Goal: Task Accomplishment & Management: Manage account settings

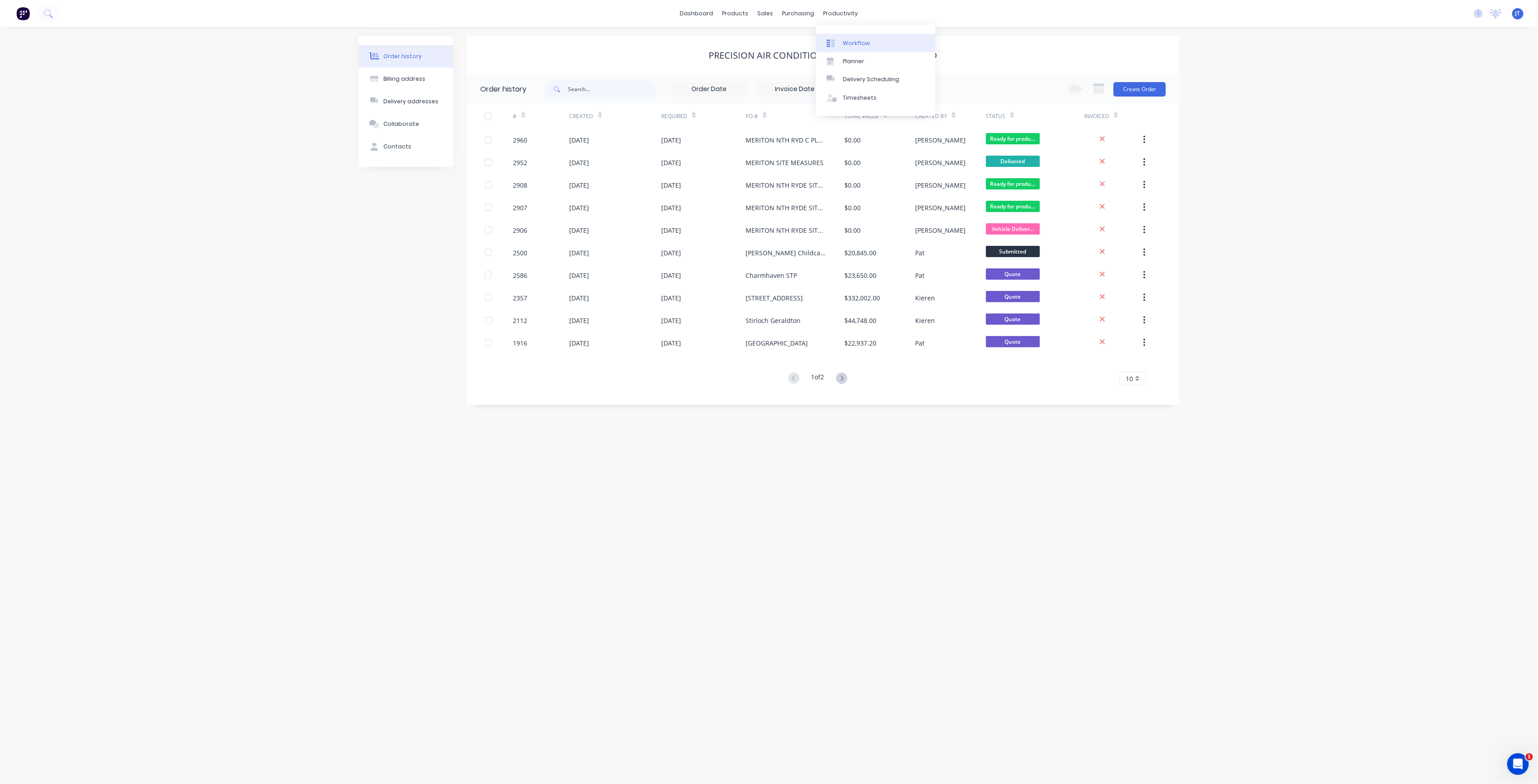
click at [876, 44] on link "Workflow" at bounding box center [876, 43] width 120 height 18
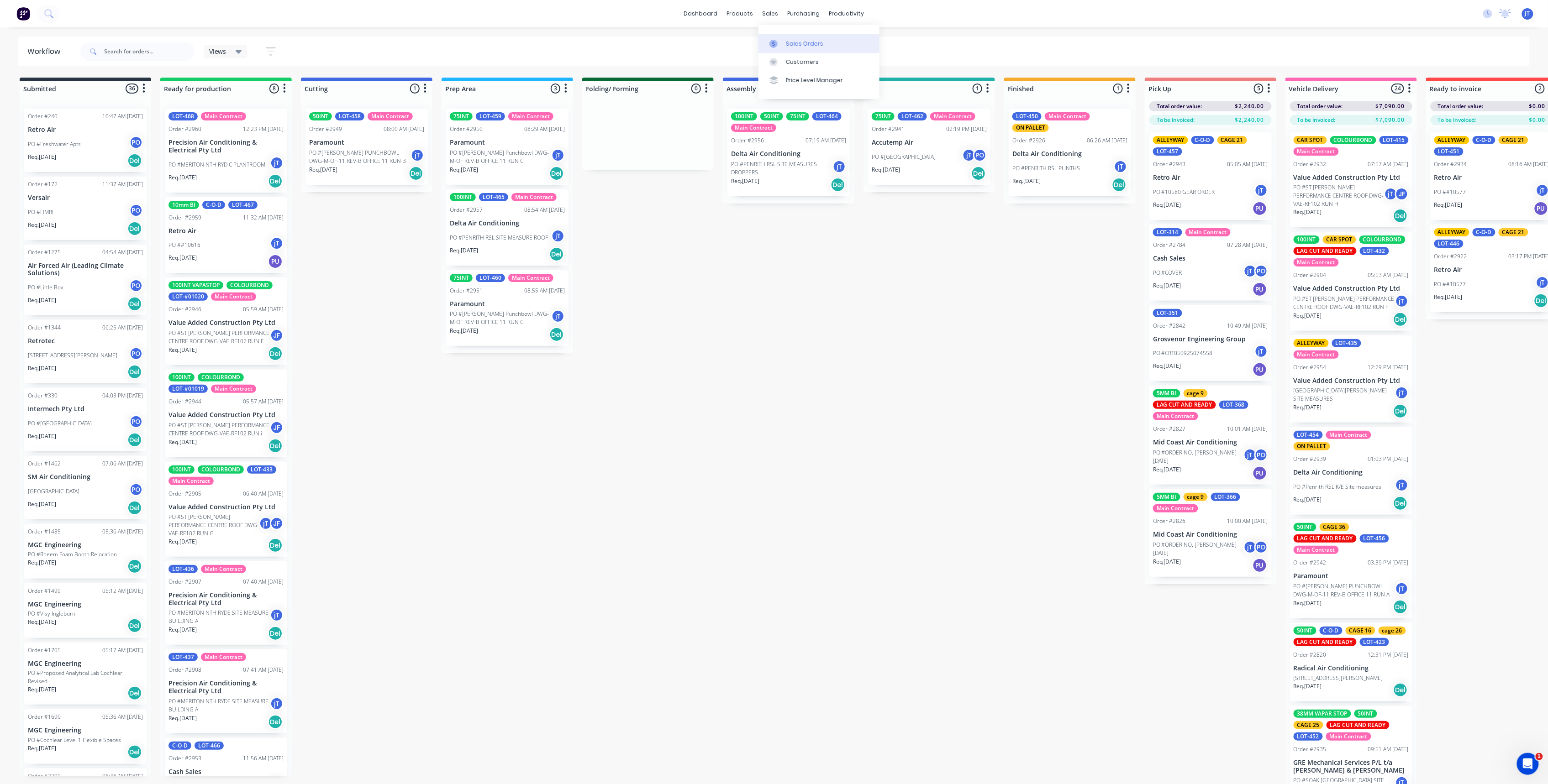
click at [792, 42] on div "Sales Orders" at bounding box center [804, 44] width 37 height 8
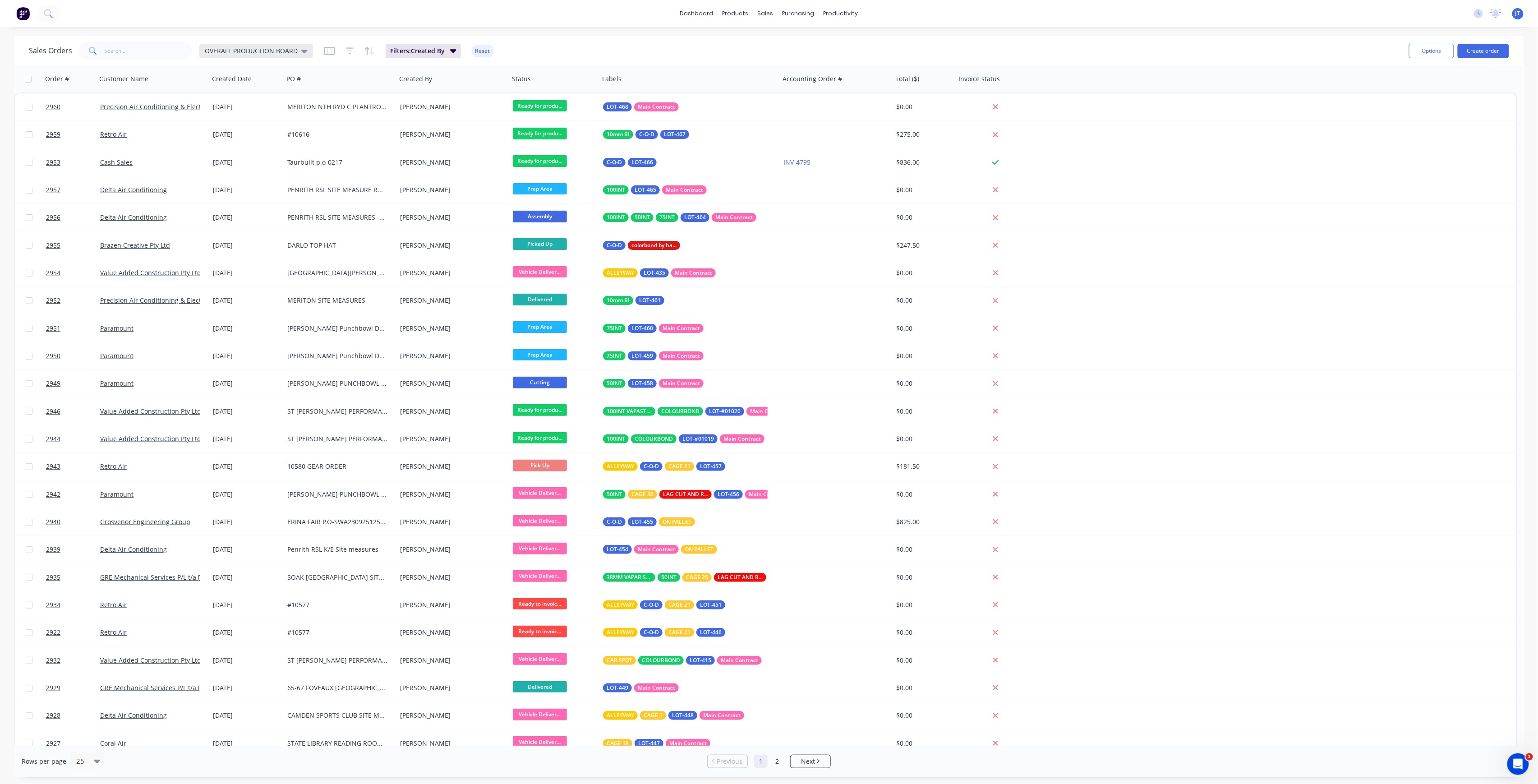
drag, startPoint x: 228, startPoint y: 41, endPoint x: 225, endPoint y: 51, distance: 10.4
click at [228, 46] on div "Sales Orders OVERALL PRODUCTION BOARD Filters: Created By Reset" at bounding box center [715, 50] width 1373 height 22
click at [225, 51] on span "OVERALL PRODUCTION BOARD" at bounding box center [251, 50] width 93 height 9
click at [231, 129] on button "None" at bounding box center [253, 127] width 103 height 11
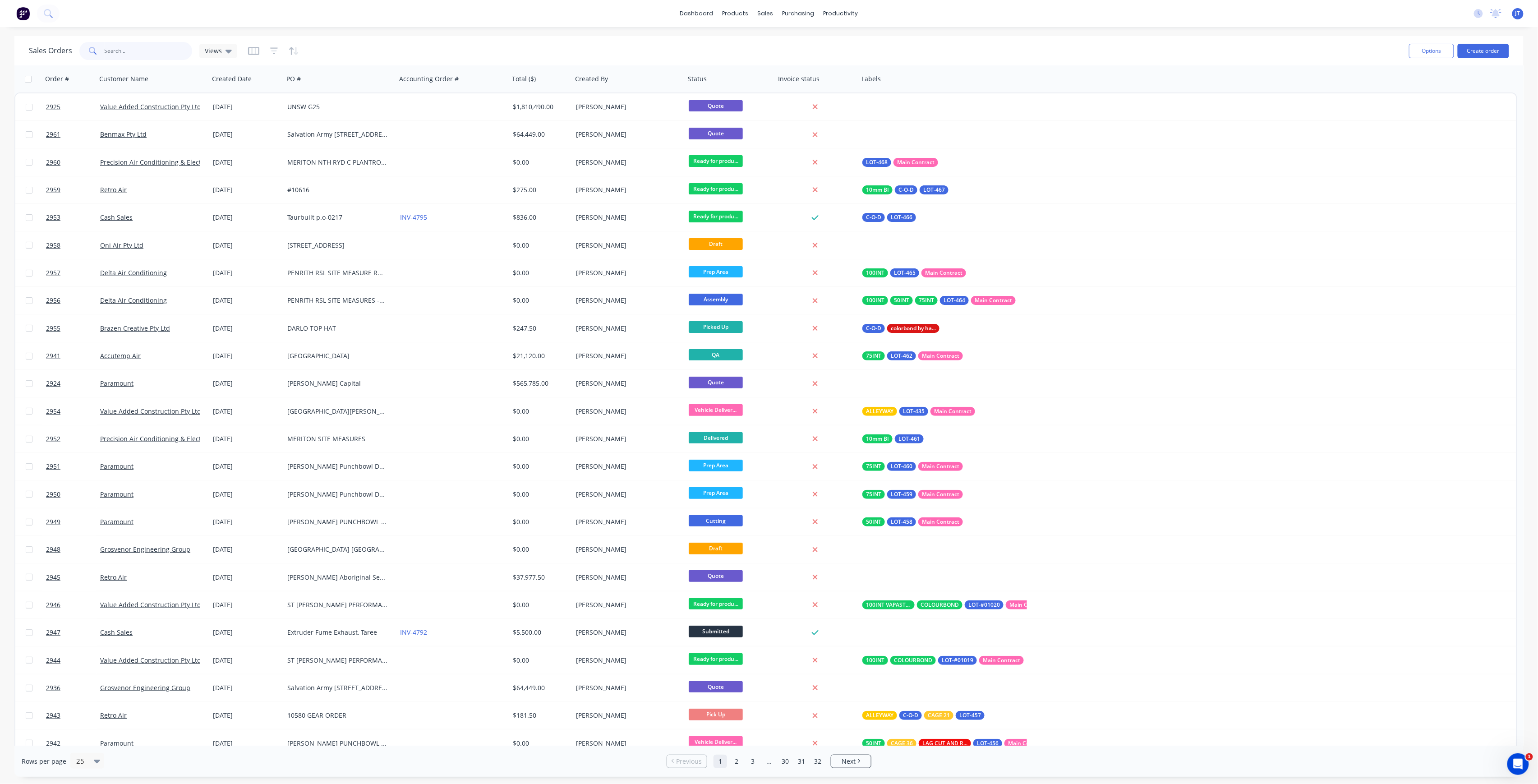
click at [146, 51] on input "text" at bounding box center [149, 51] width 88 height 18
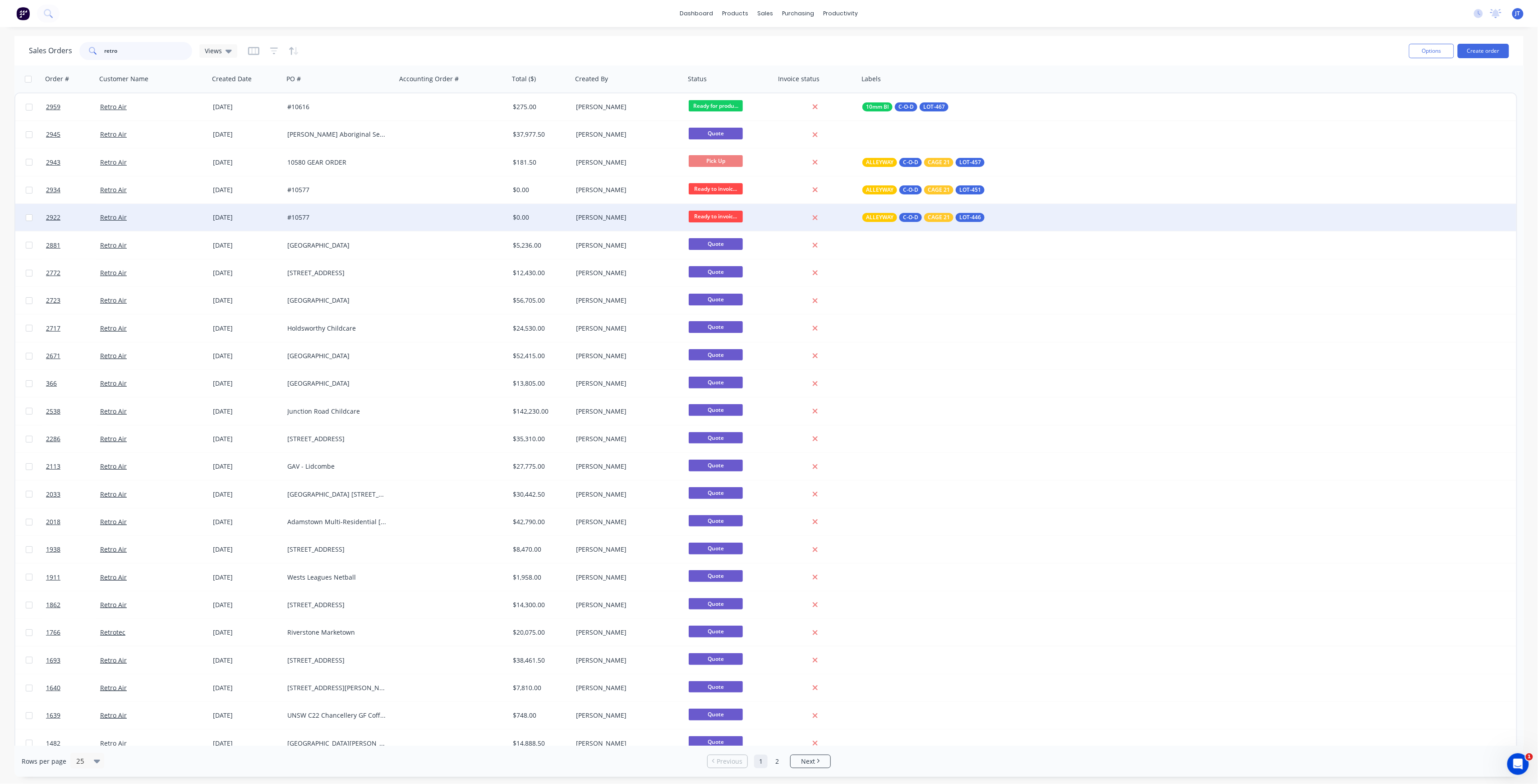
type input "retro"
click at [306, 216] on div "#10577" at bounding box center [337, 217] width 100 height 9
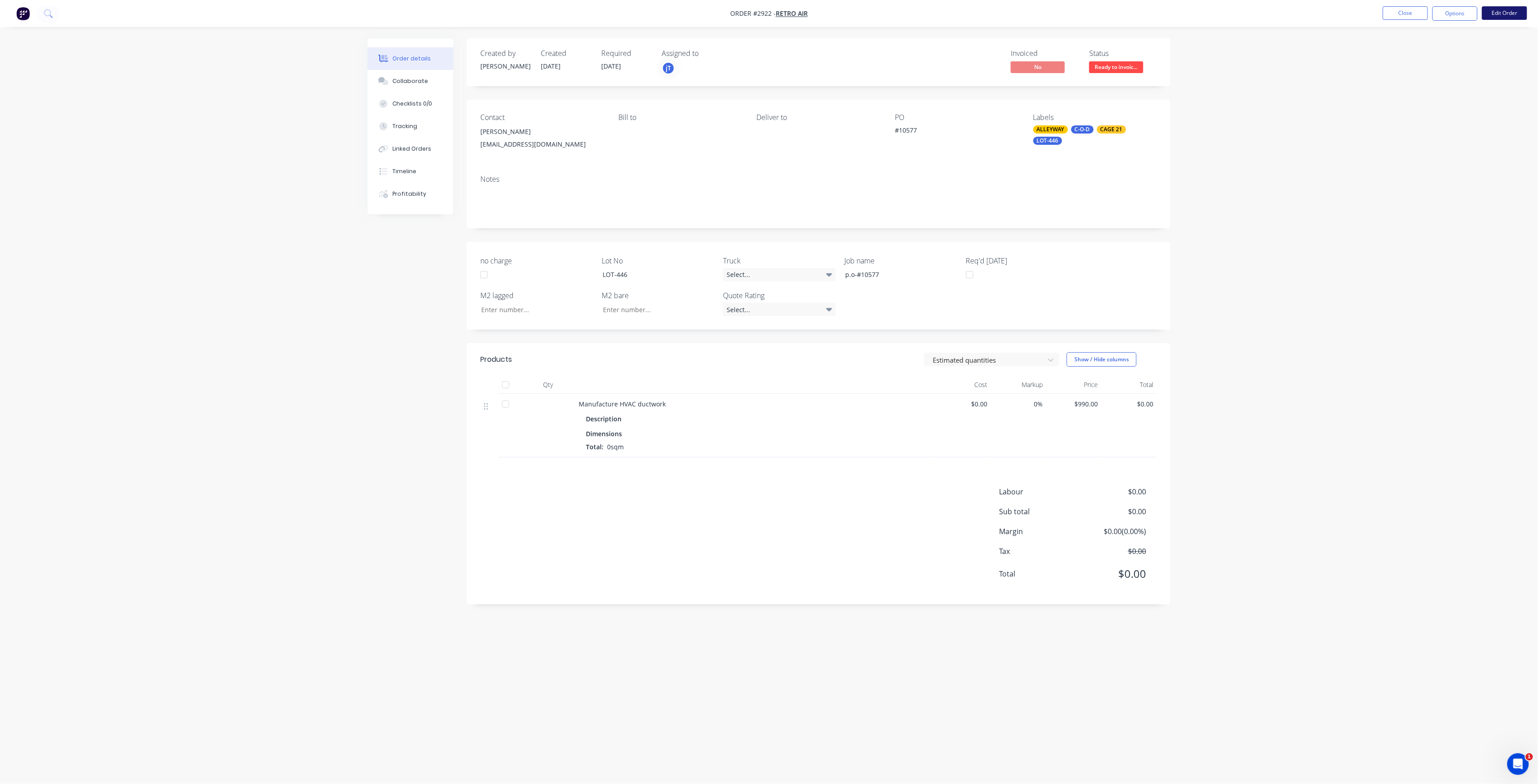
click at [1514, 13] on button "Edit Order" at bounding box center [1505, 13] width 45 height 14
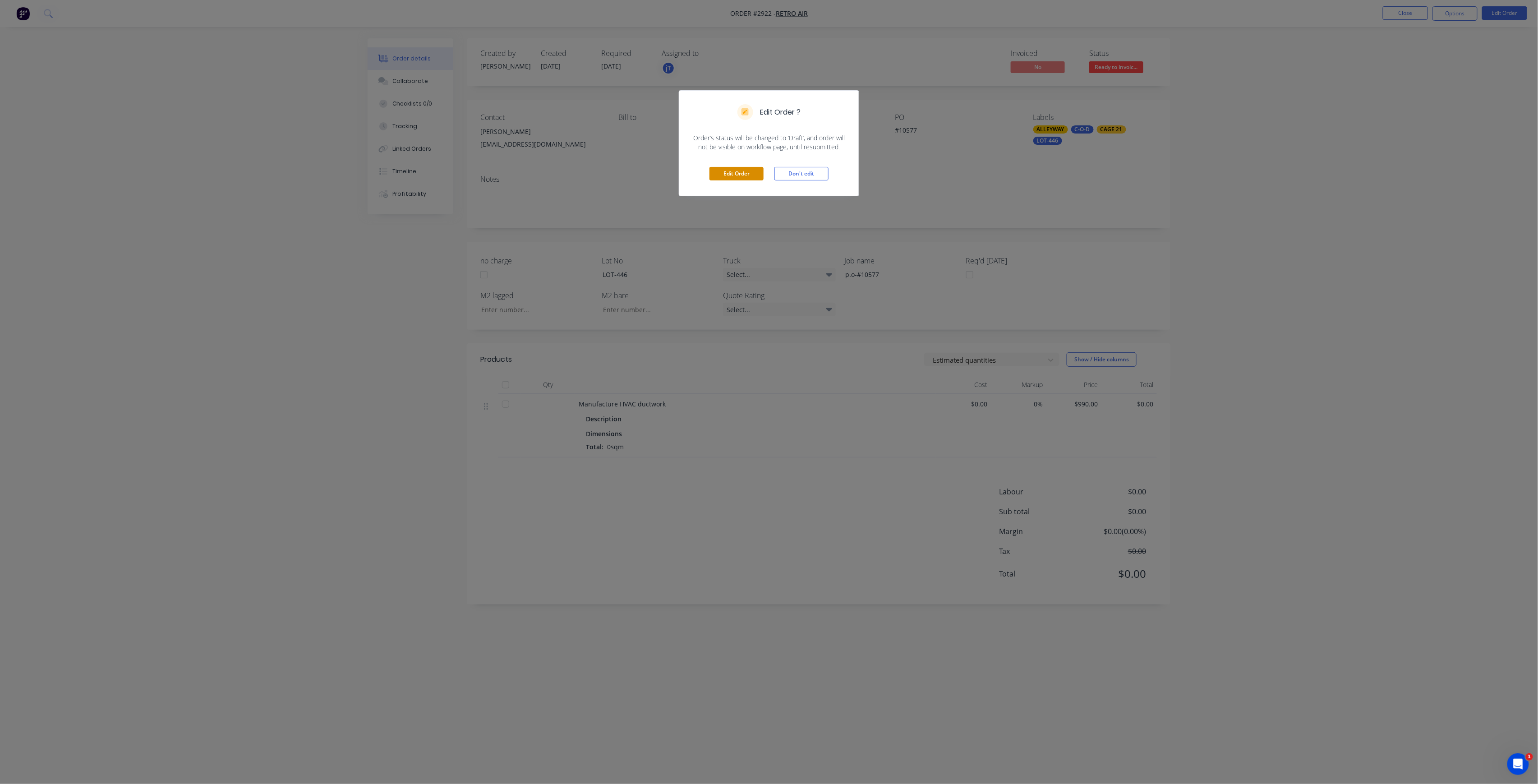
click at [728, 170] on button "Edit Order" at bounding box center [736, 174] width 54 height 14
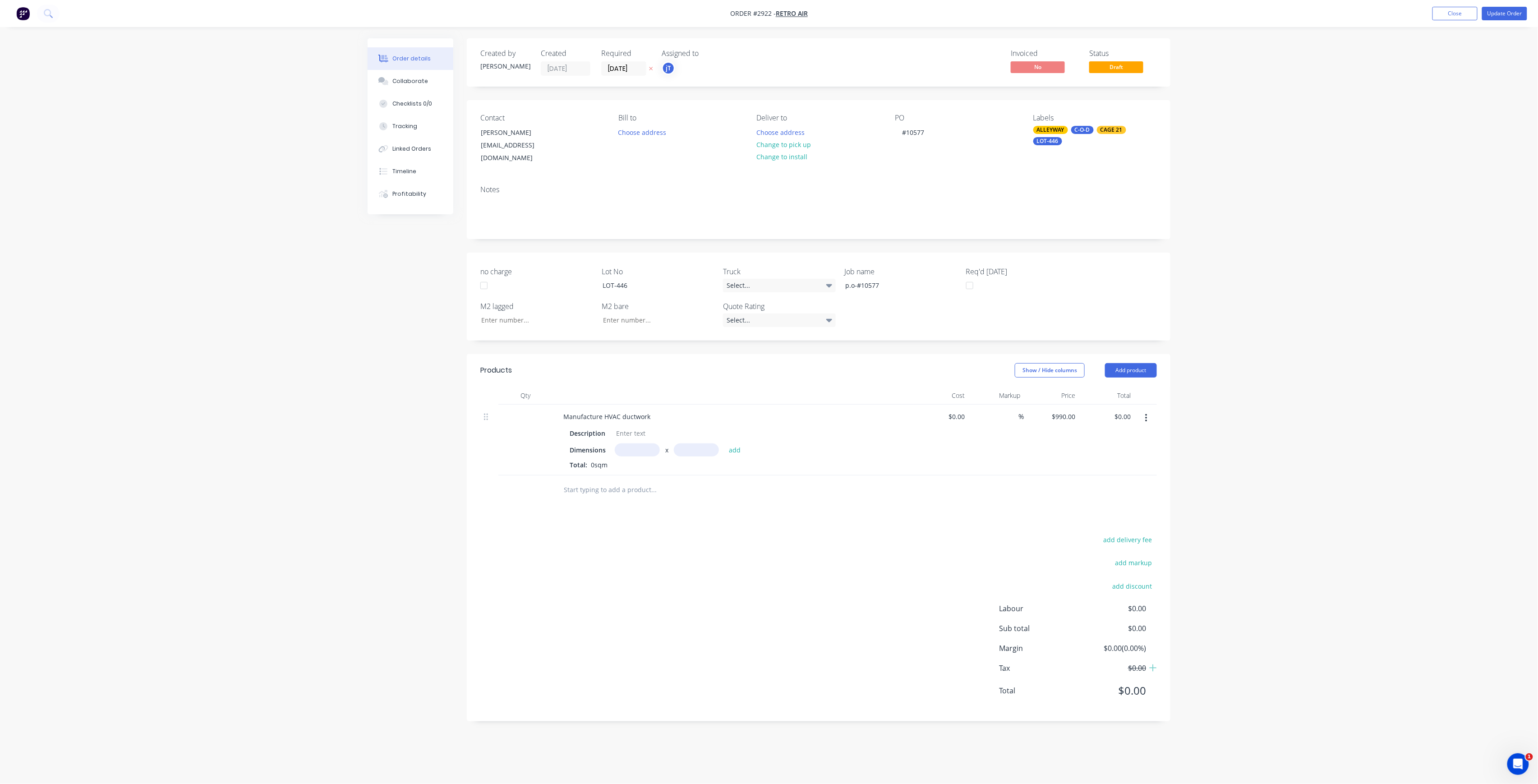
click at [1152, 416] on button "button" at bounding box center [1147, 418] width 21 height 16
click at [1123, 489] on div "Delete" at bounding box center [1114, 495] width 70 height 13
click at [569, 394] on input "text" at bounding box center [654, 401] width 181 height 18
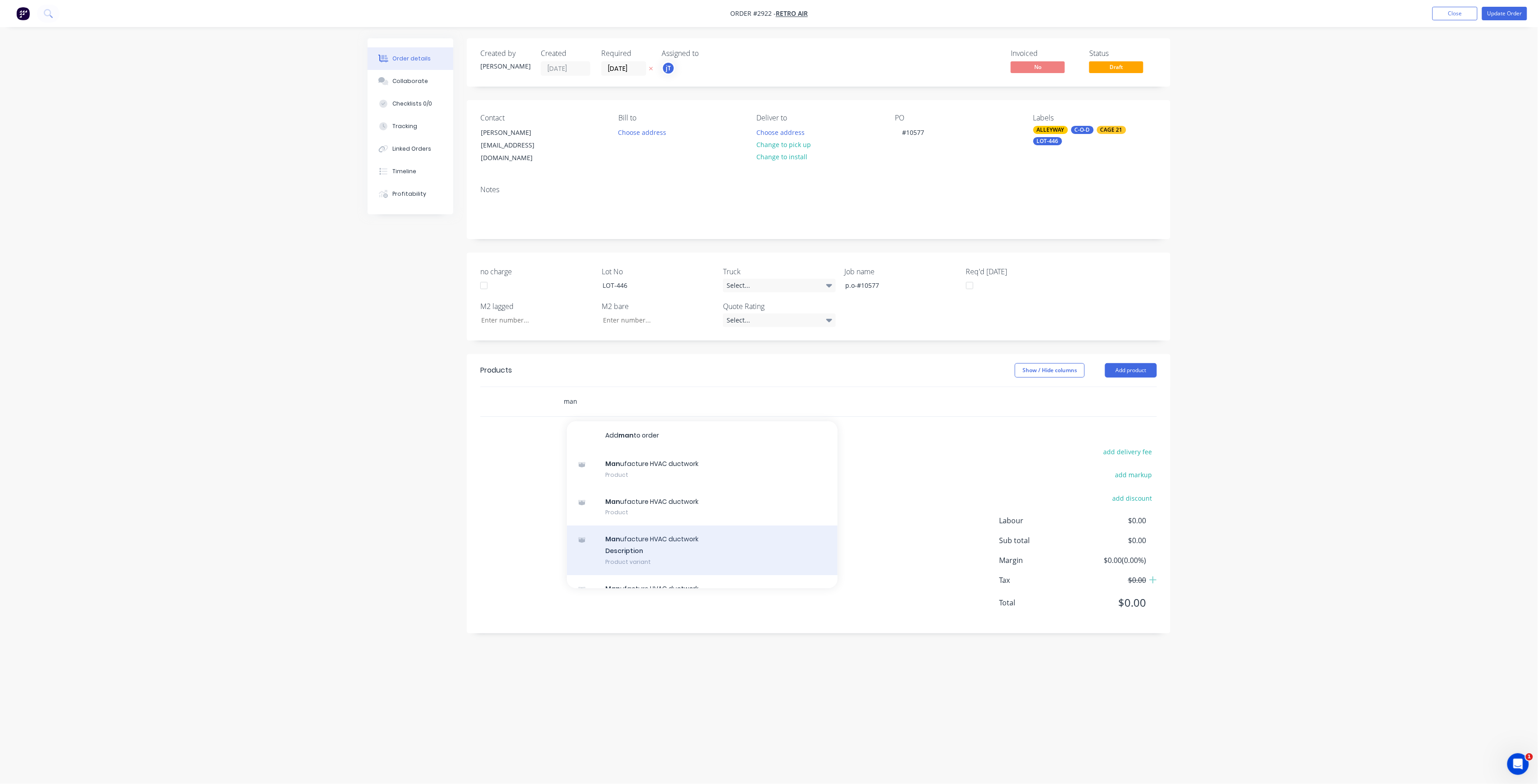
type input "man"
click at [668, 553] on div "Man ufacture HVAC ductwork Description Product variant" at bounding box center [702, 550] width 270 height 50
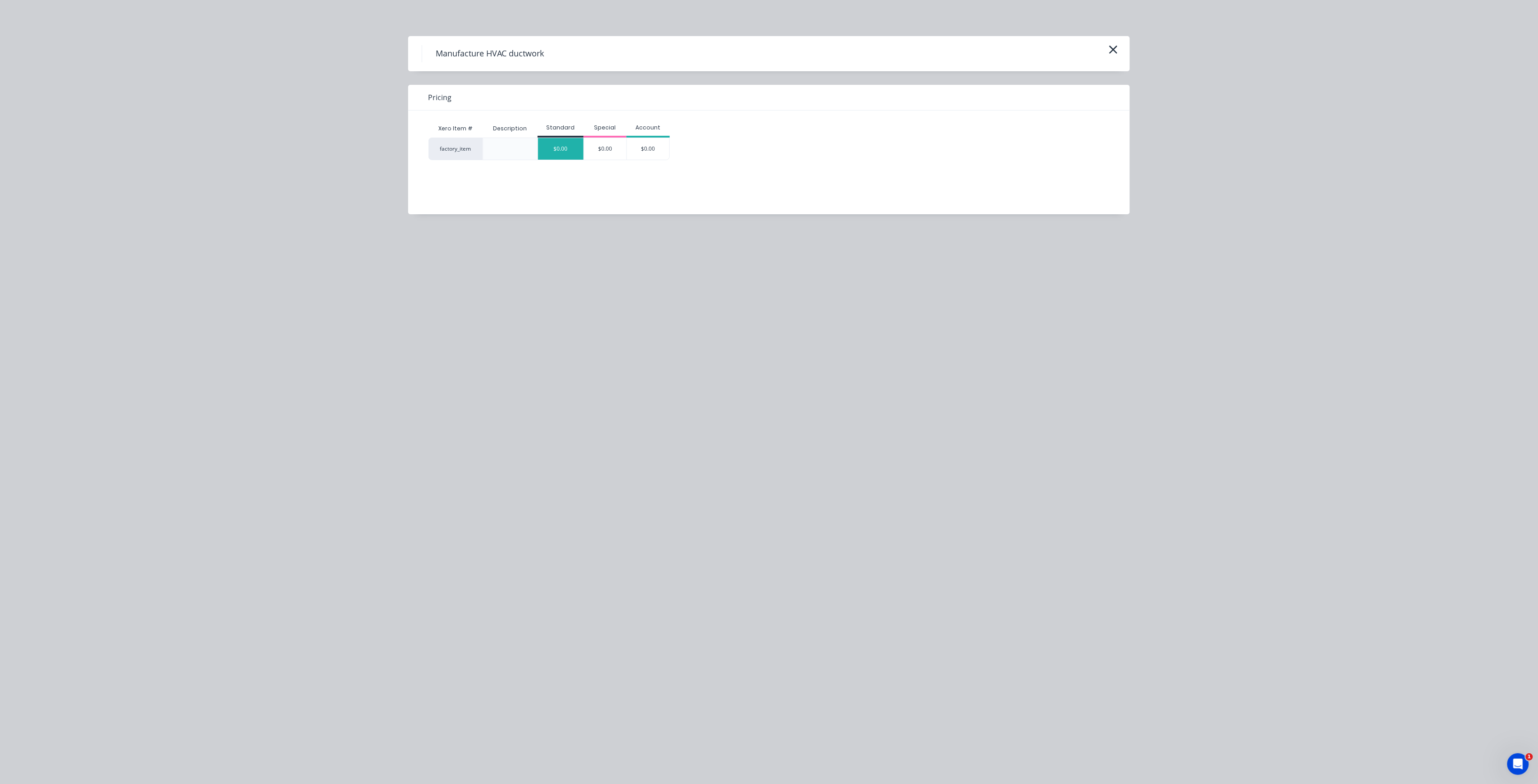
click at [565, 138] on div "$0.00" at bounding box center [561, 149] width 46 height 22
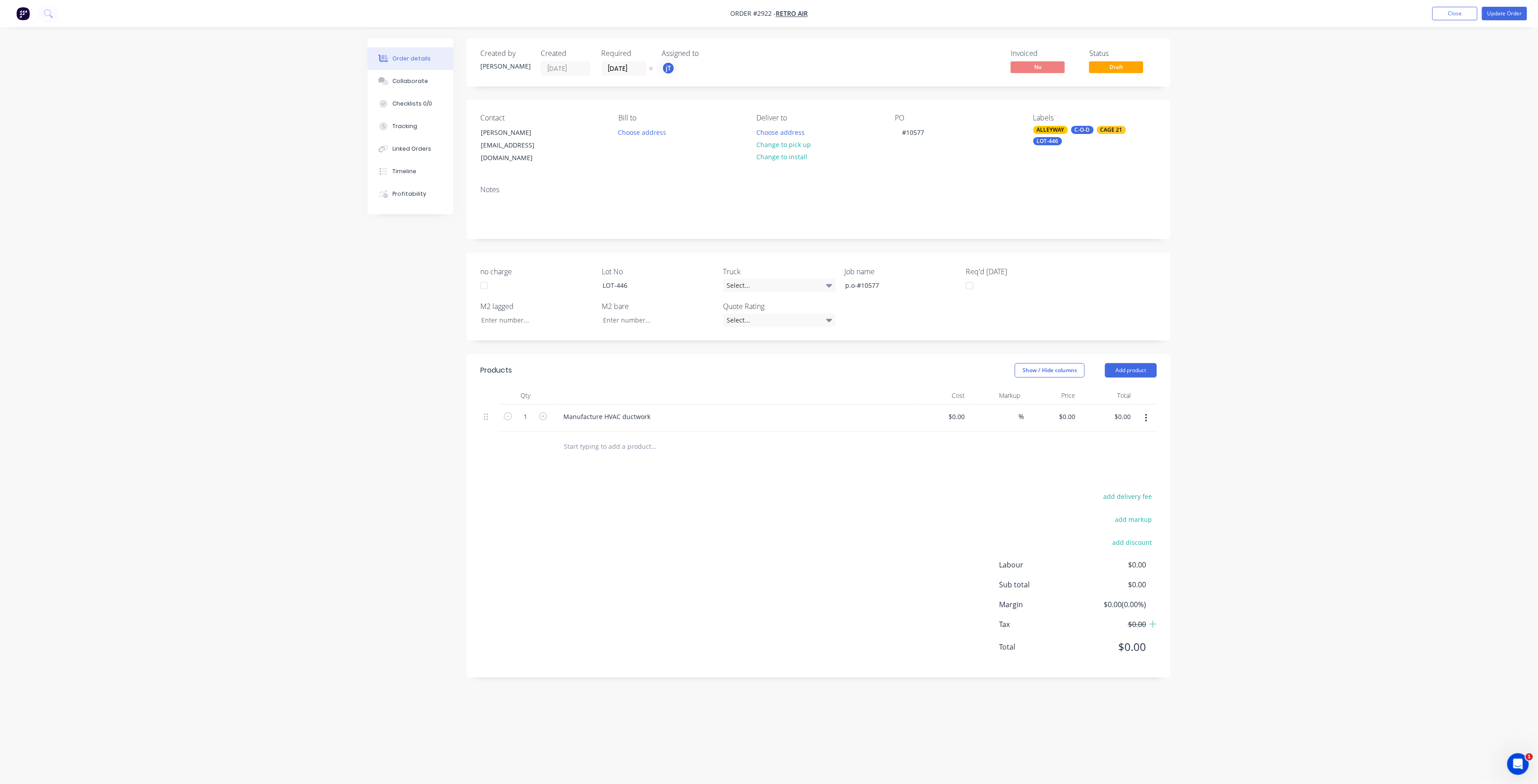
click at [973, 416] on div "%" at bounding box center [996, 418] width 55 height 28
click at [962, 410] on input at bounding box center [958, 416] width 21 height 13
type input "$790.00"
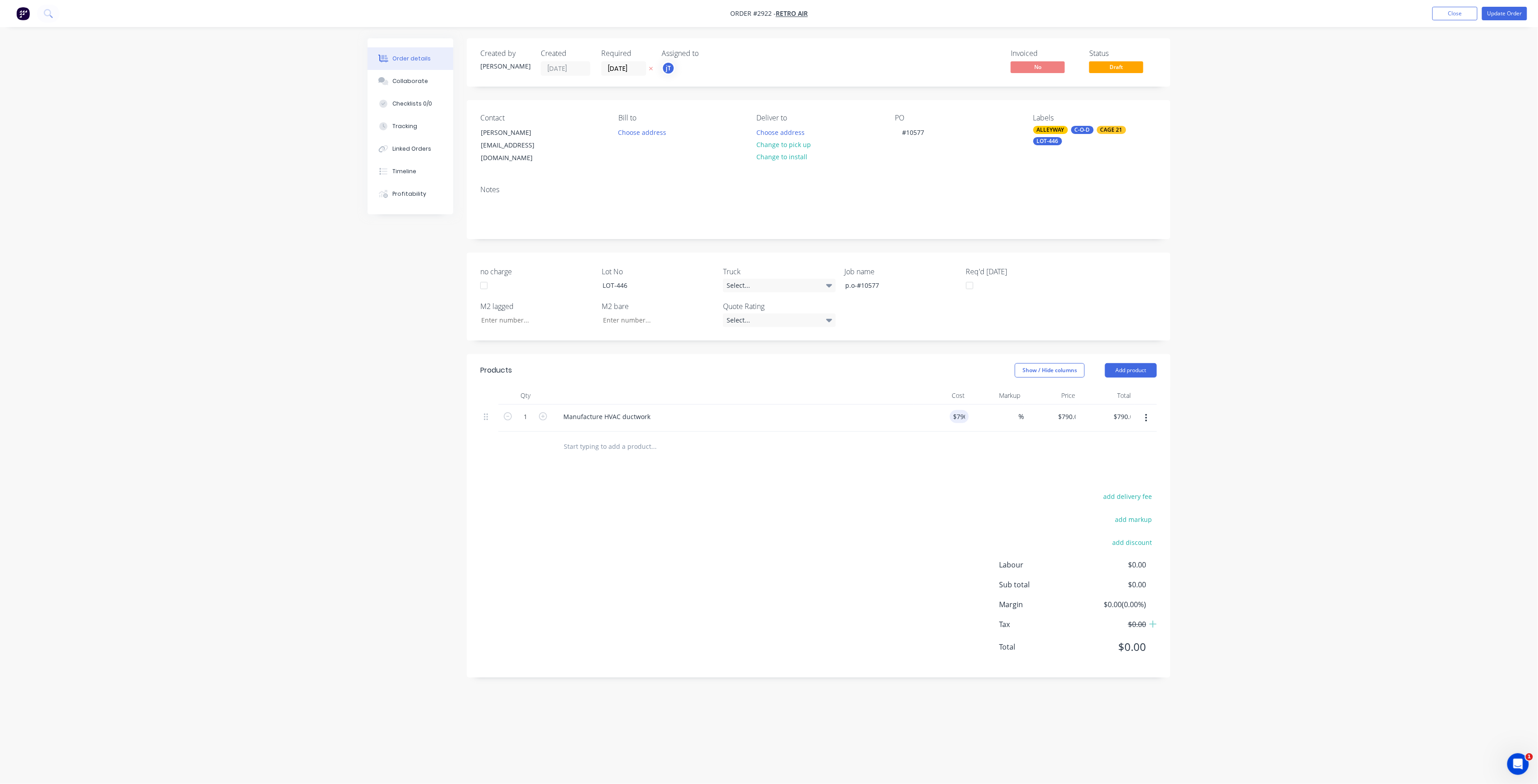
click at [864, 545] on div "add delivery fee add markup add discount Labour $0.00 Sub total $0.00 Margin $0…" at bounding box center [819, 577] width 677 height 174
click at [947, 405] on div "790 $790.00" at bounding box center [941, 418] width 55 height 28
type input "$990.00"
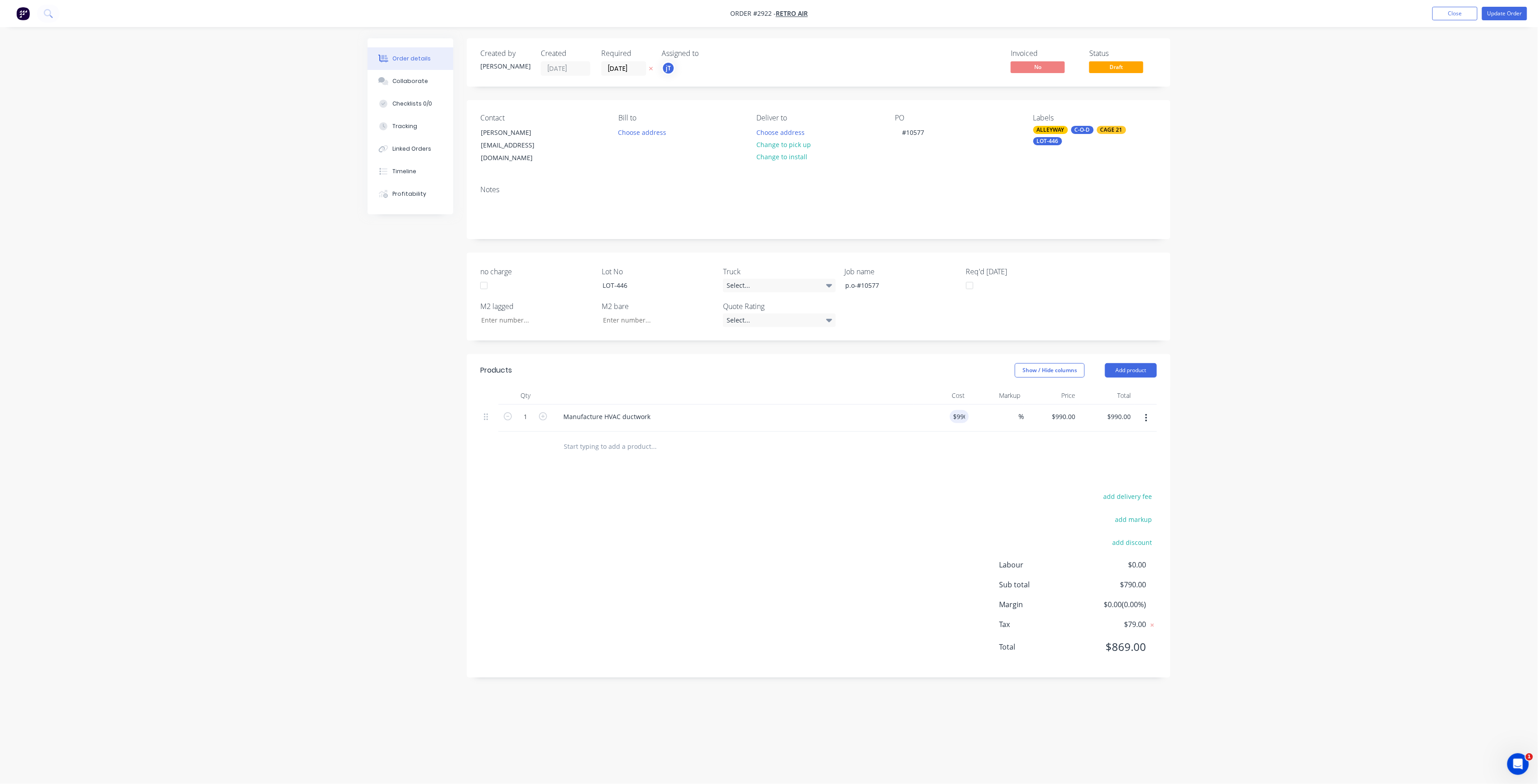
click at [839, 511] on div "add delivery fee add markup add discount Labour $0.00 Sub total $790.00 Margin …" at bounding box center [819, 577] width 677 height 174
click at [1073, 410] on input "990" at bounding box center [1065, 416] width 28 height 13
type input "1050"
click at [1469, 15] on button "Close" at bounding box center [1455, 14] width 45 height 14
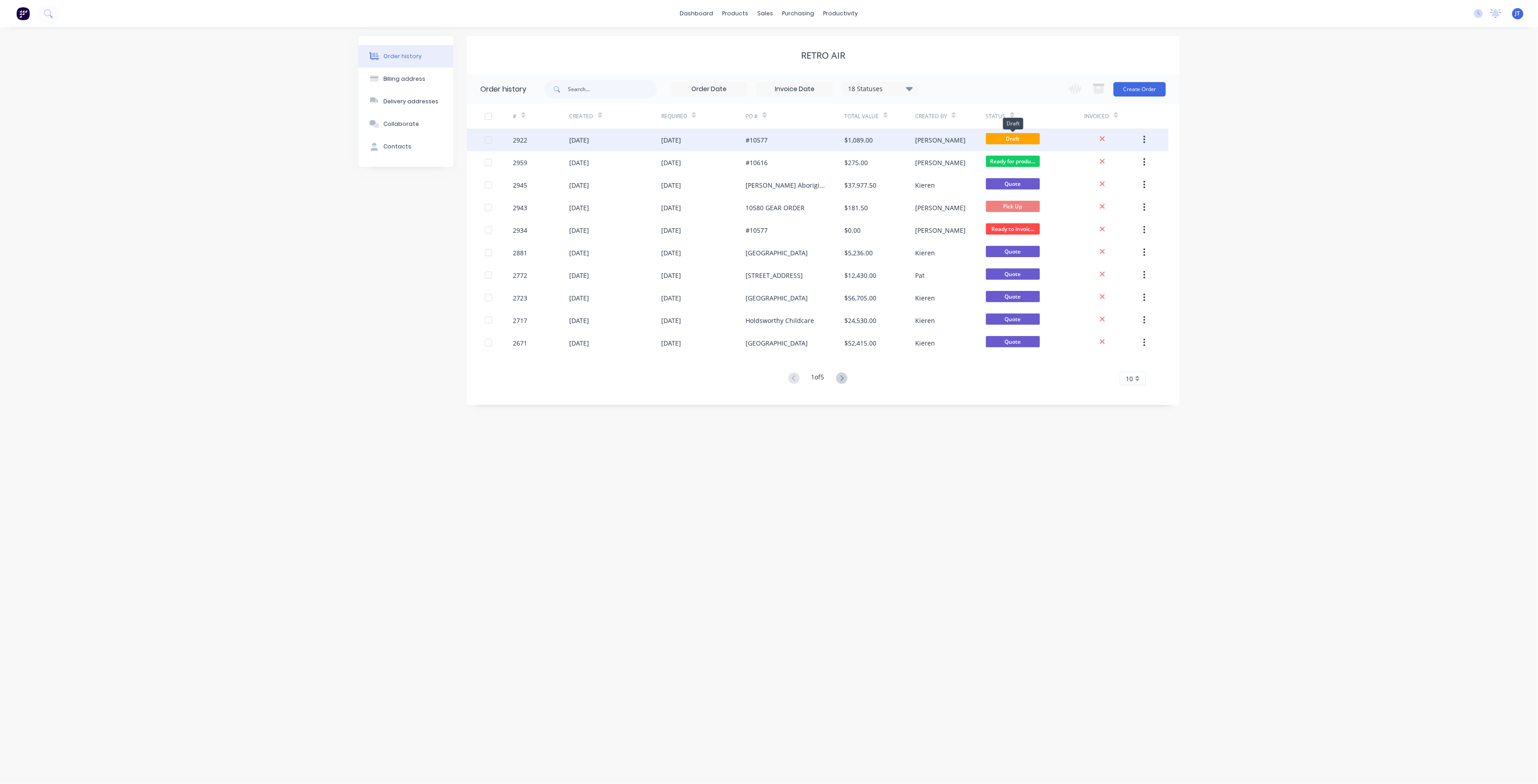
click at [1007, 134] on span "Draft" at bounding box center [1013, 139] width 54 height 11
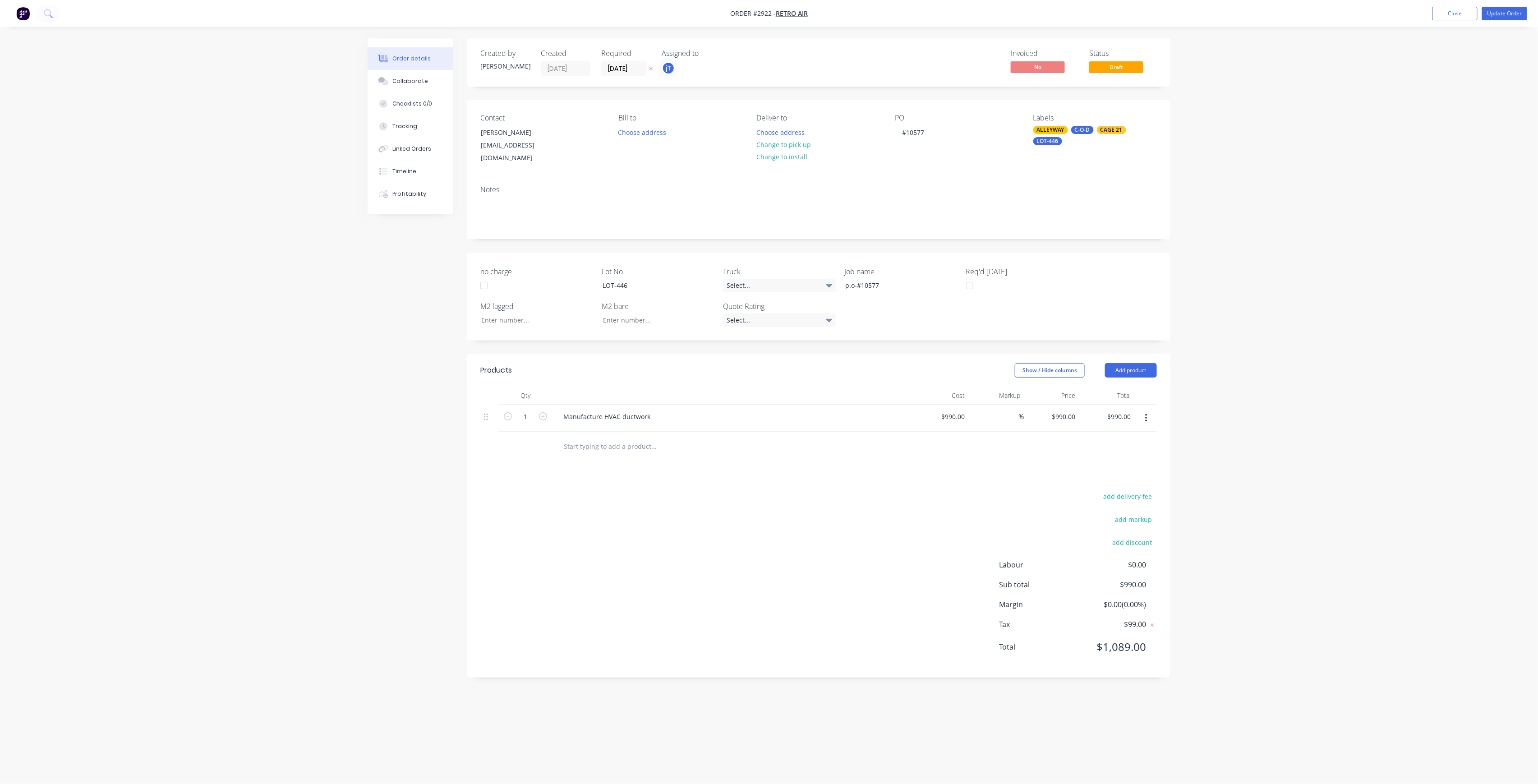
click at [246, 243] on div "Order details Collaborate Checklists 0/0 Tracking Linked Orders Timeline Profit…" at bounding box center [769, 392] width 1538 height 784
click at [960, 410] on input "990" at bounding box center [961, 416] width 15 height 13
type input "$1,045.00"
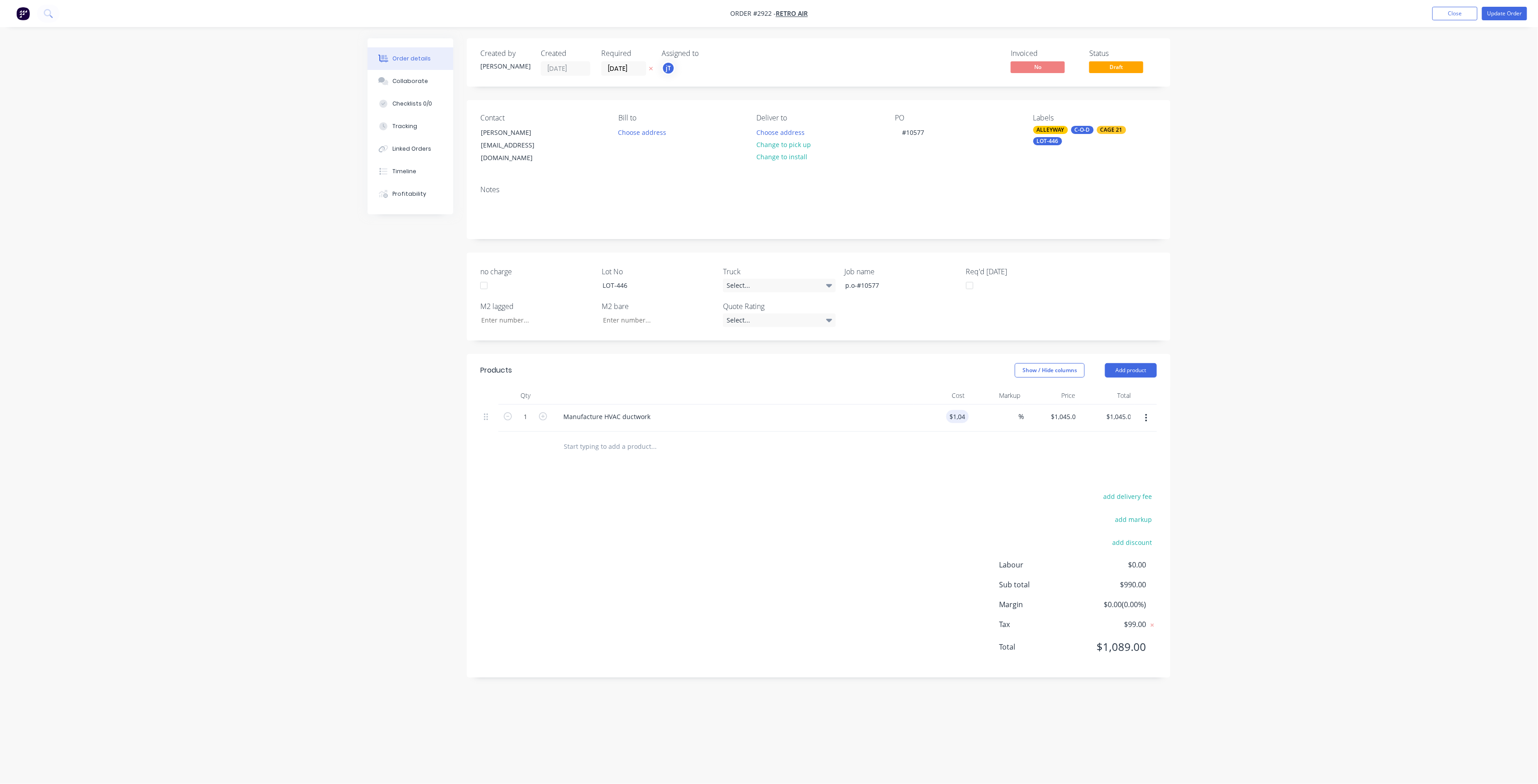
click at [862, 471] on div "Products Show / Hide columns Add product Qty Cost Markup Price Total 1 Manufact…" at bounding box center [819, 516] width 704 height 324
click at [1509, 13] on button "Update Order" at bounding box center [1505, 14] width 45 height 14
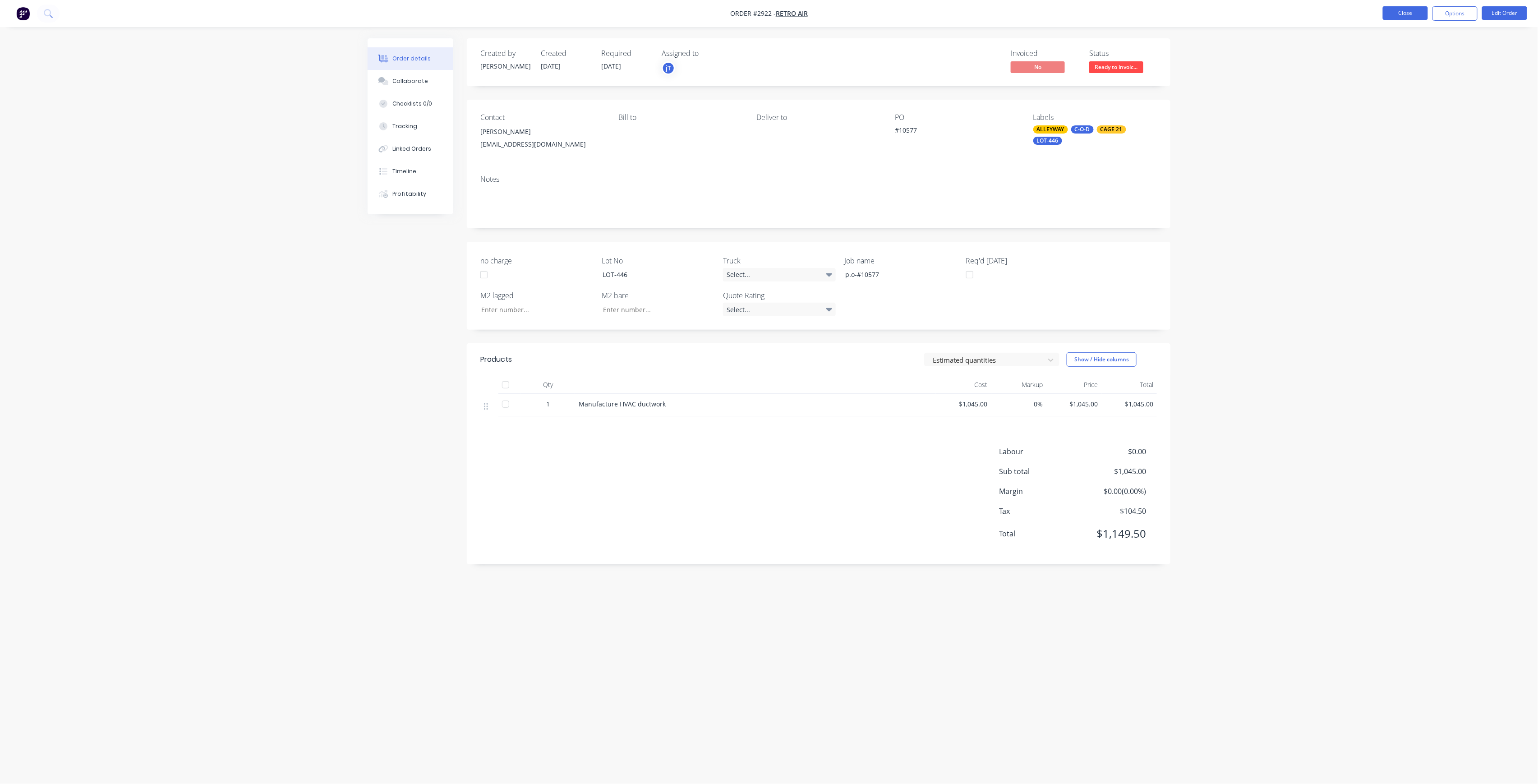
click at [1413, 17] on button "Close" at bounding box center [1406, 13] width 45 height 14
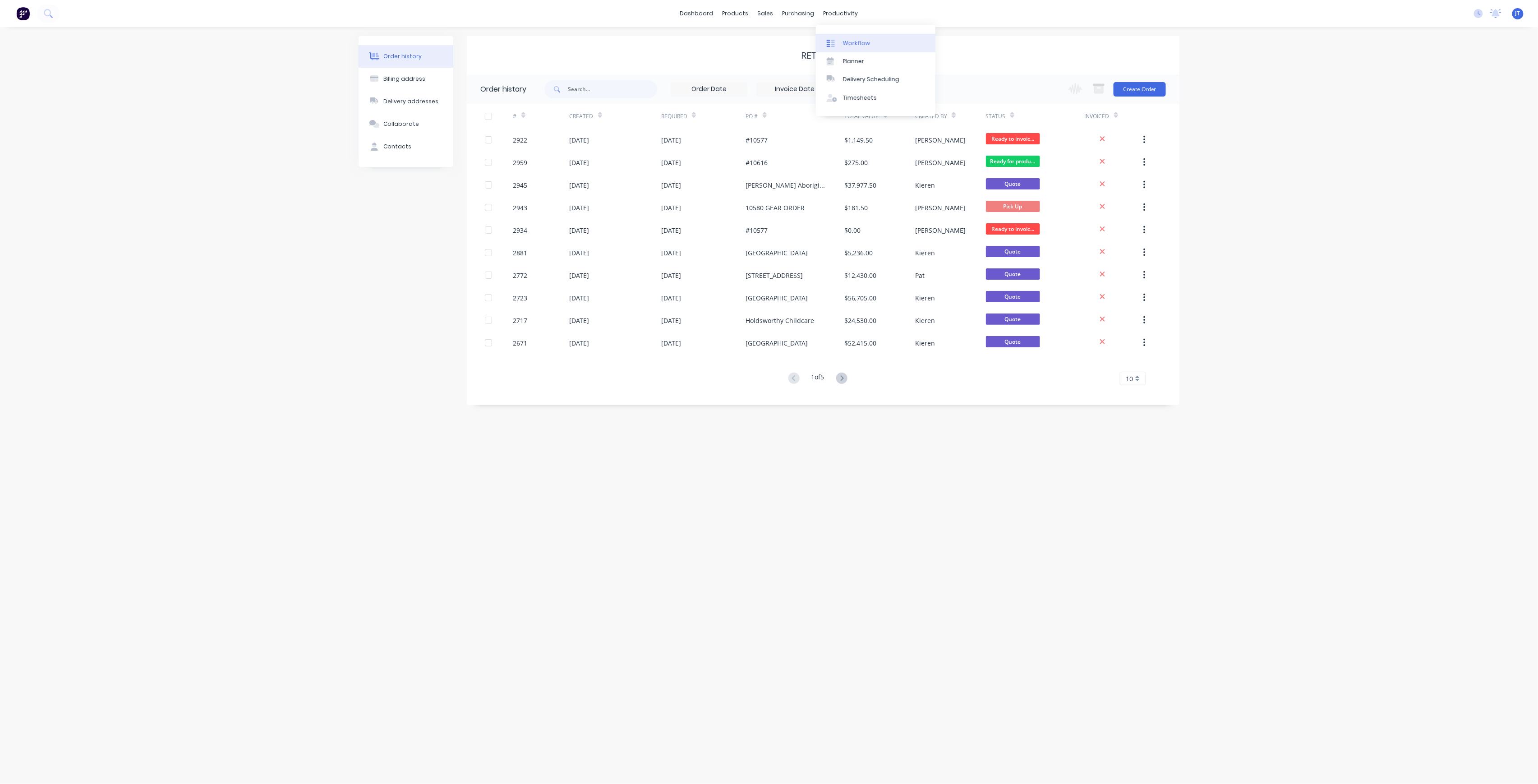
click at [849, 40] on div "Workflow" at bounding box center [856, 43] width 27 height 8
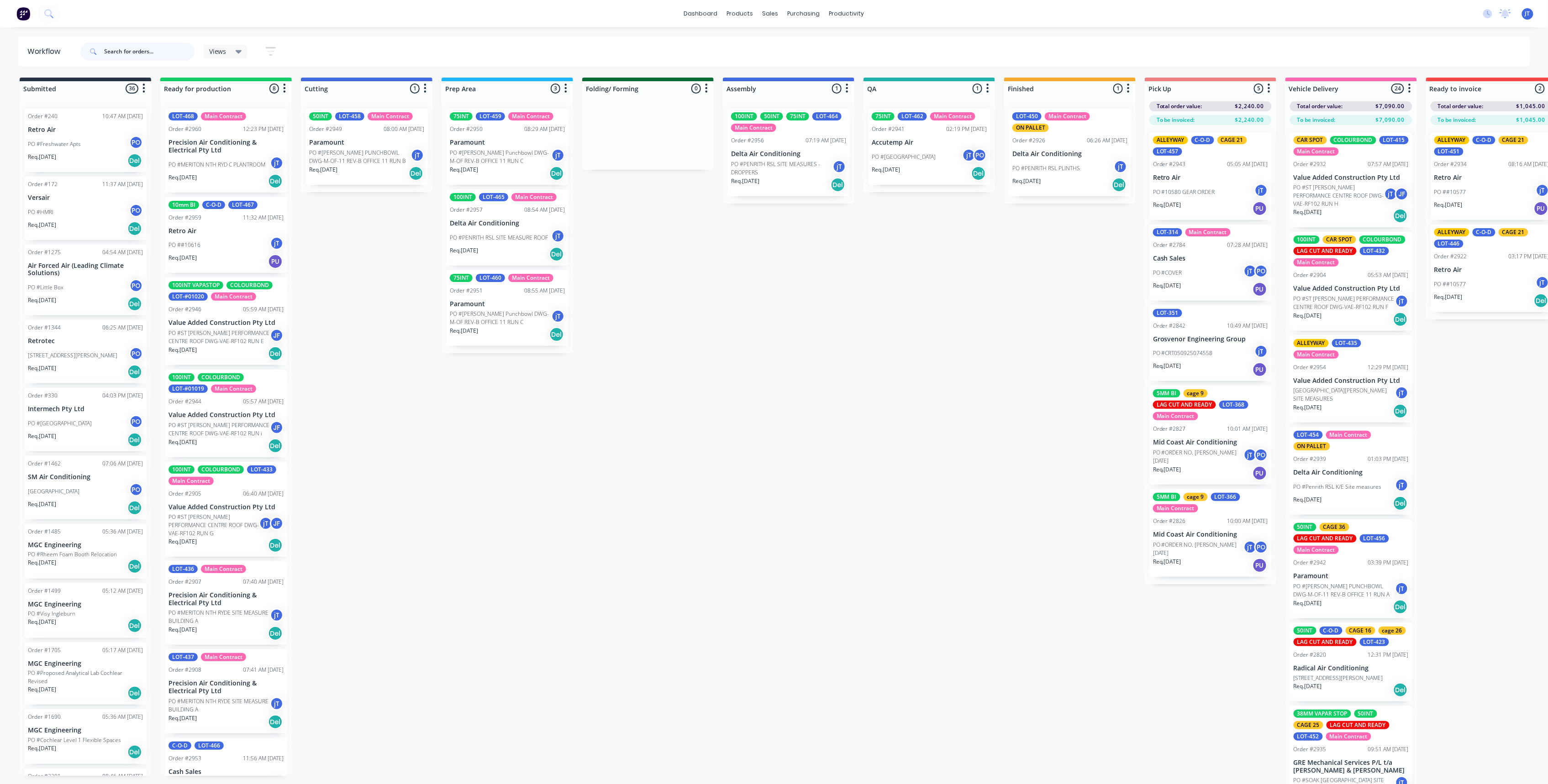
drag, startPoint x: 157, startPoint y: 55, endPoint x: 124, endPoint y: 72, distance: 37.1
click at [157, 55] on input "text" at bounding box center [149, 51] width 90 height 18
